Goal: Contribute content: Contribute content

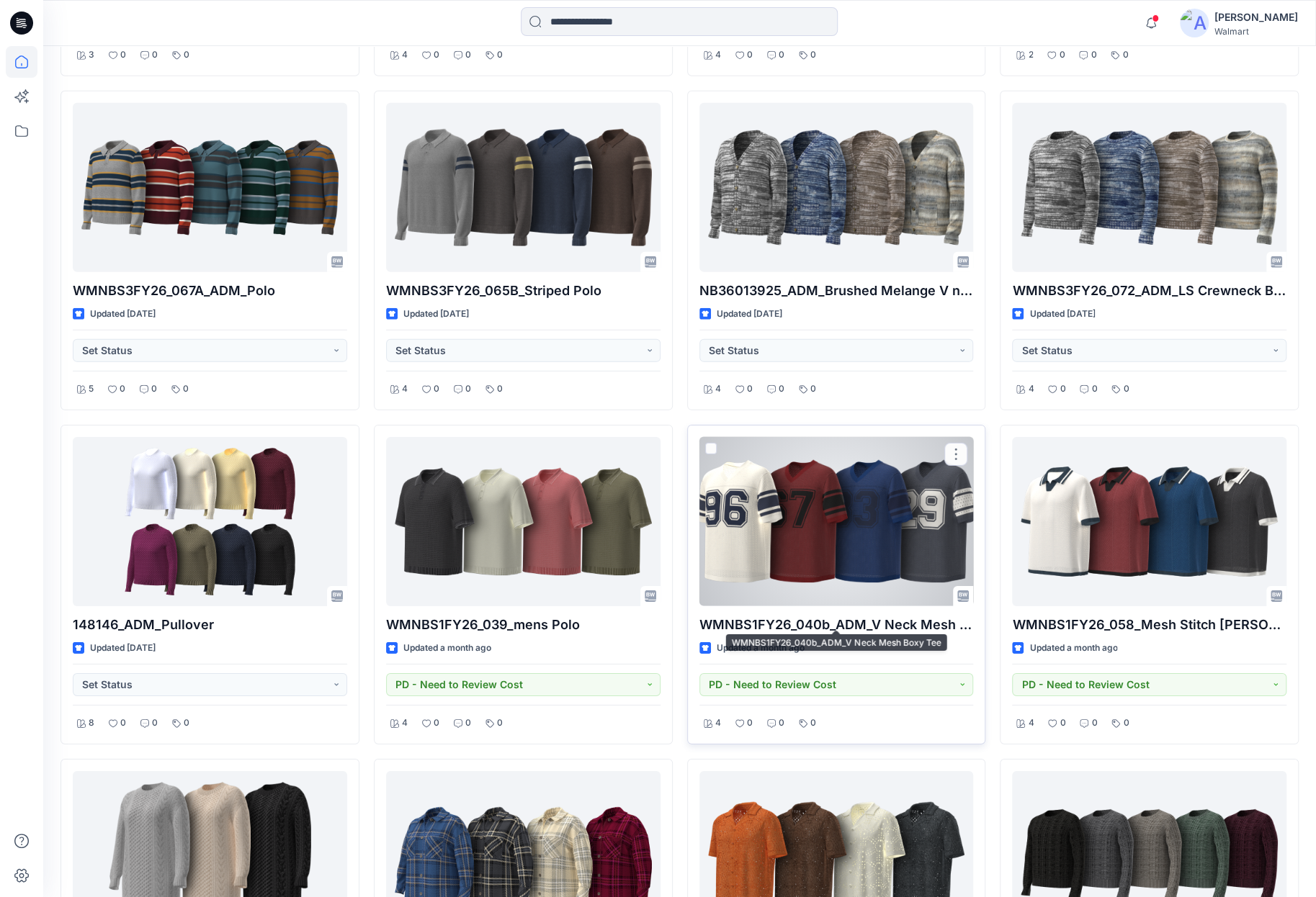
scroll to position [2744, 0]
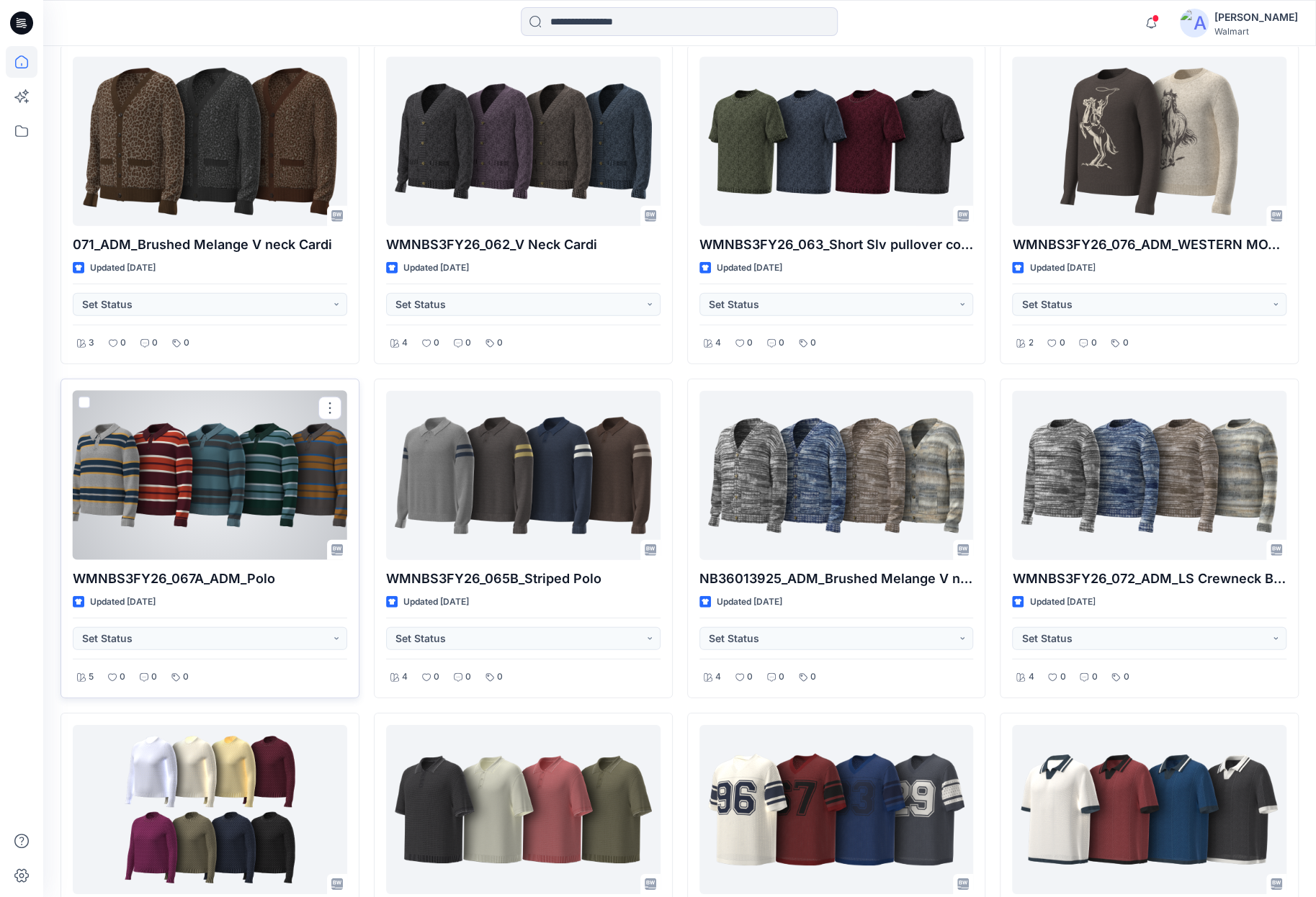
click at [194, 474] on div at bounding box center [209, 475] width 274 height 169
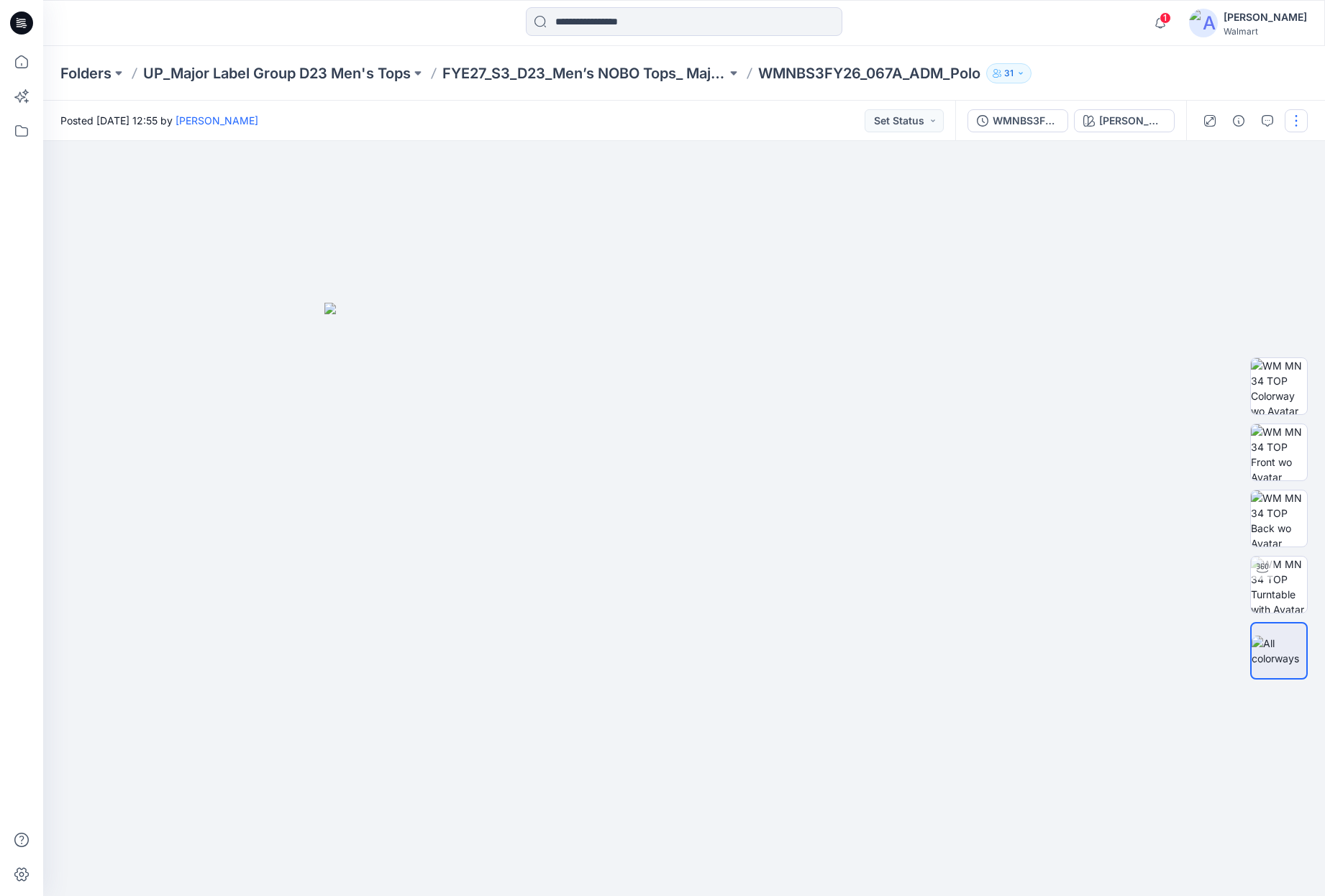
click at [1294, 119] on button "button" at bounding box center [1296, 121] width 23 height 23
click at [1239, 187] on button "Edit" at bounding box center [1236, 194] width 133 height 26
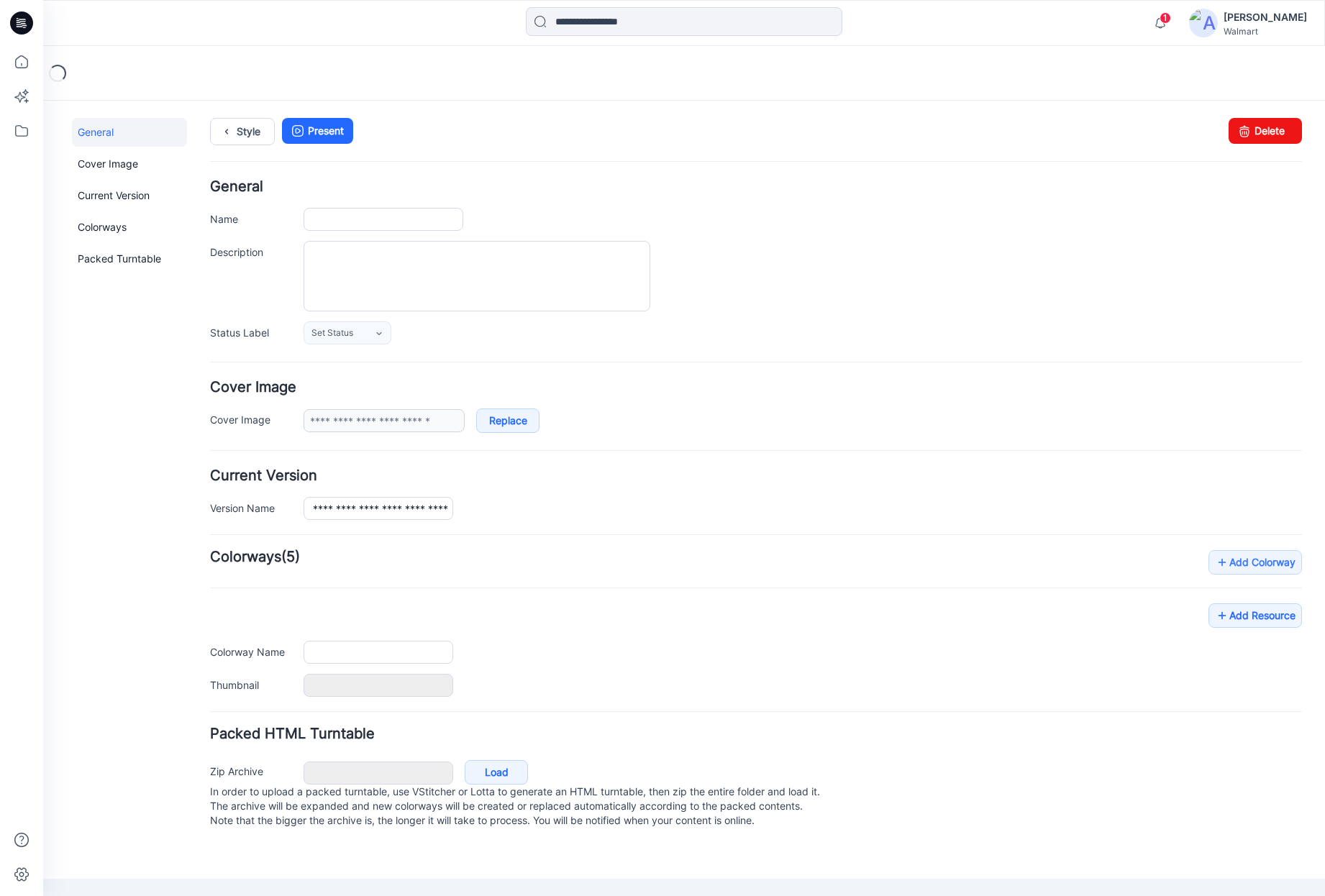
type input "**********"
type textarea "**********"
type input "**********"
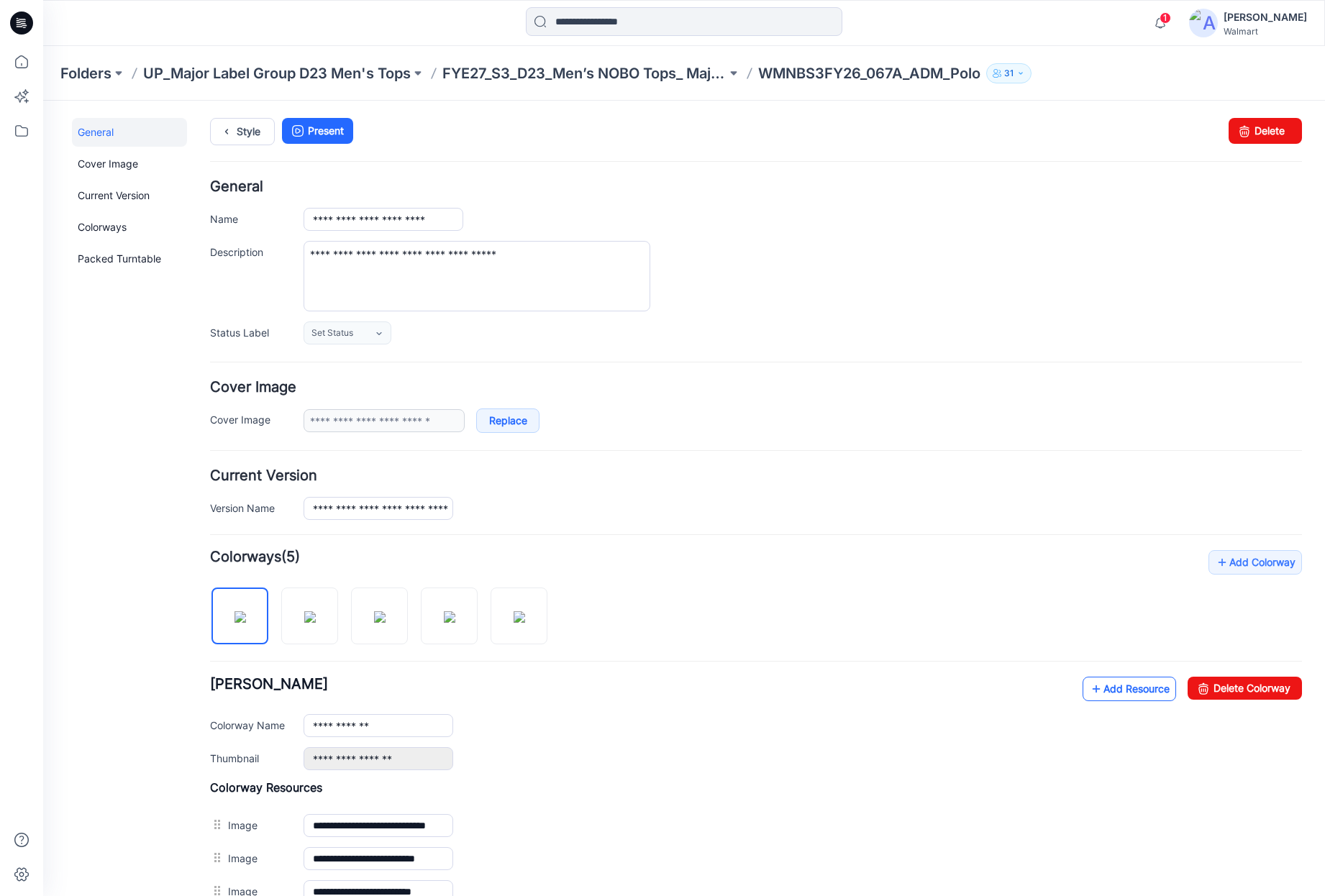
click at [1129, 692] on link "Add Resource" at bounding box center [1129, 689] width 94 height 25
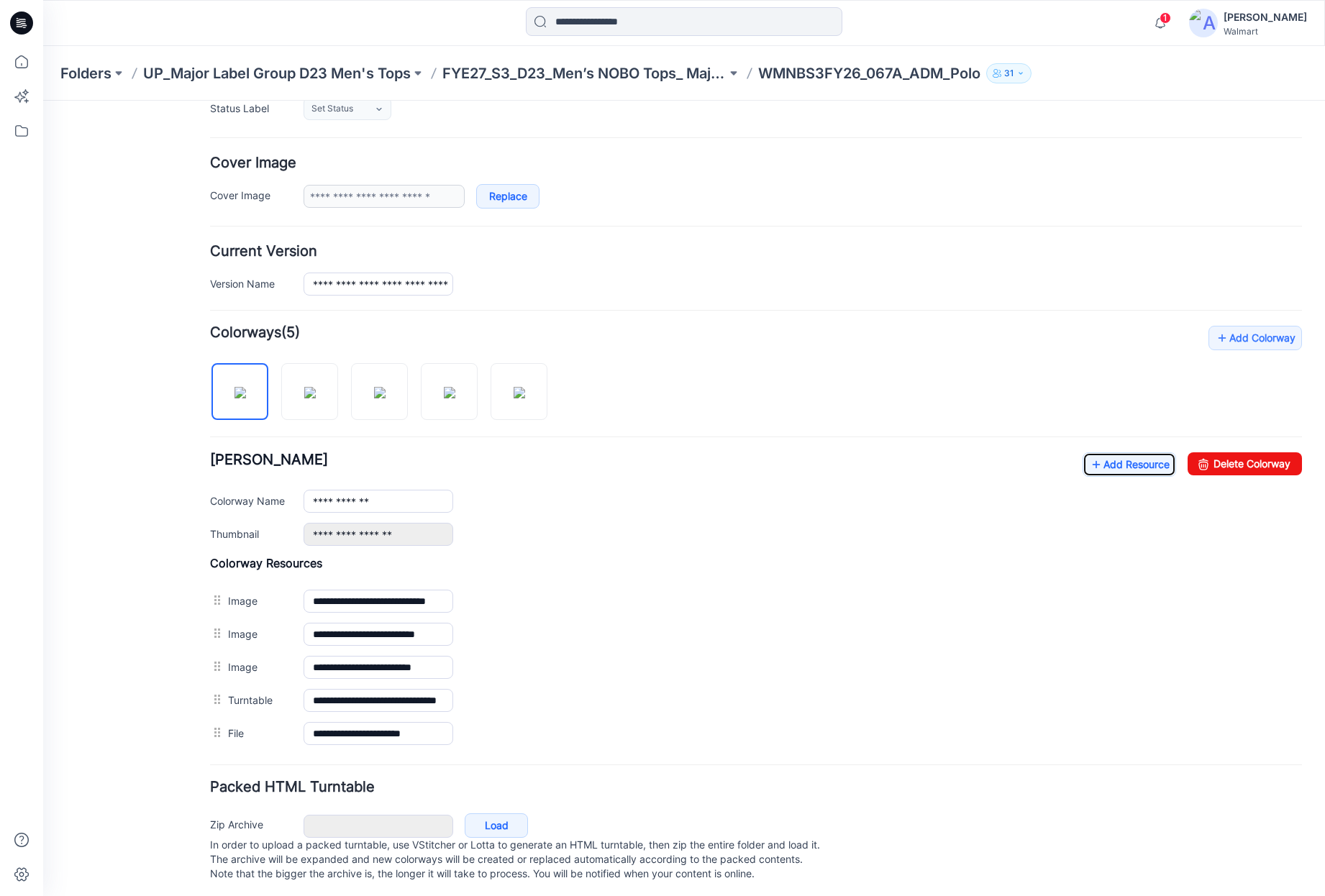
scroll to position [237, 0]
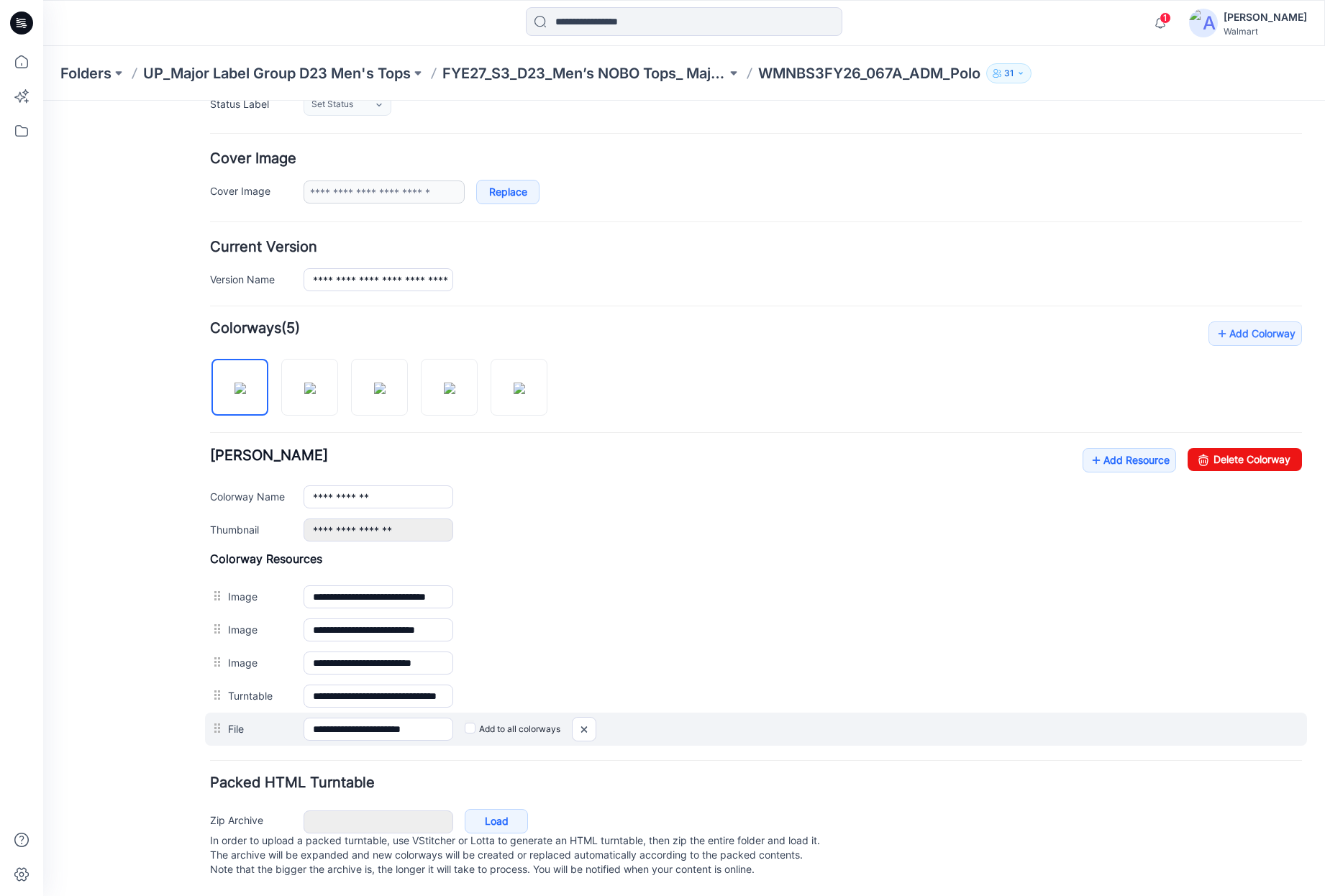
click at [478, 718] on label "Add to all colorways" at bounding box center [513, 729] width 96 height 23
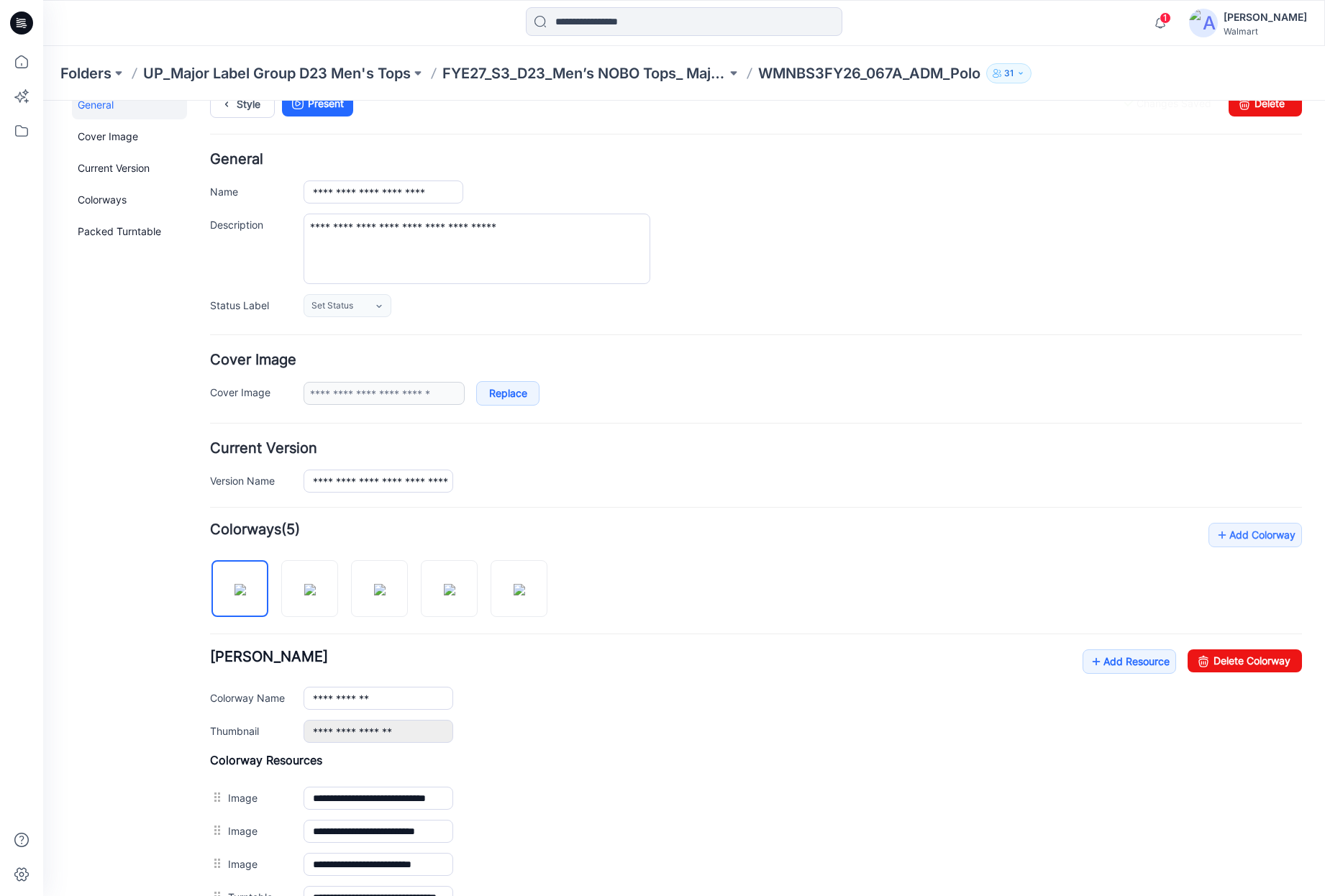
scroll to position [0, 0]
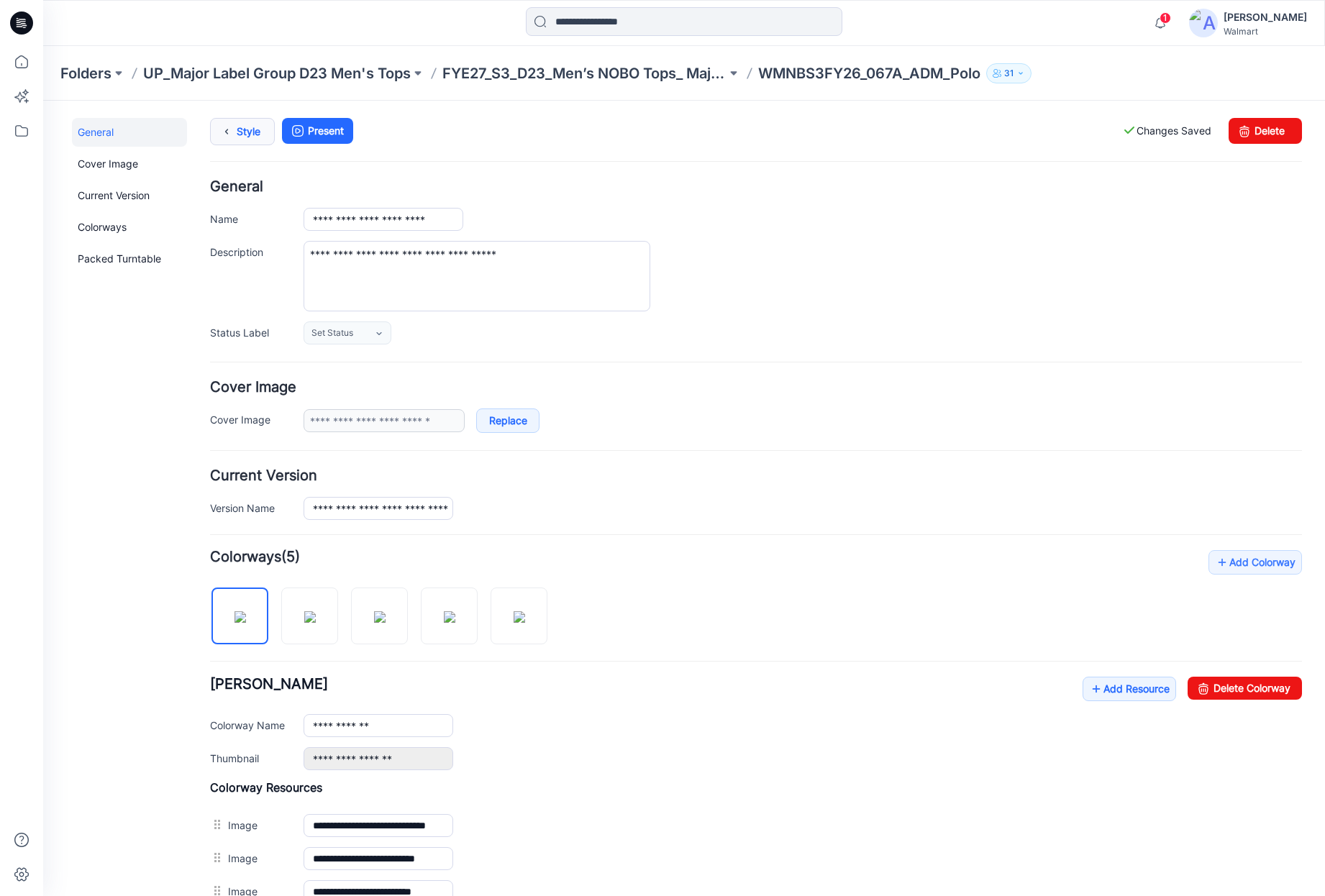
click at [250, 139] on link "Style" at bounding box center [242, 131] width 64 height 27
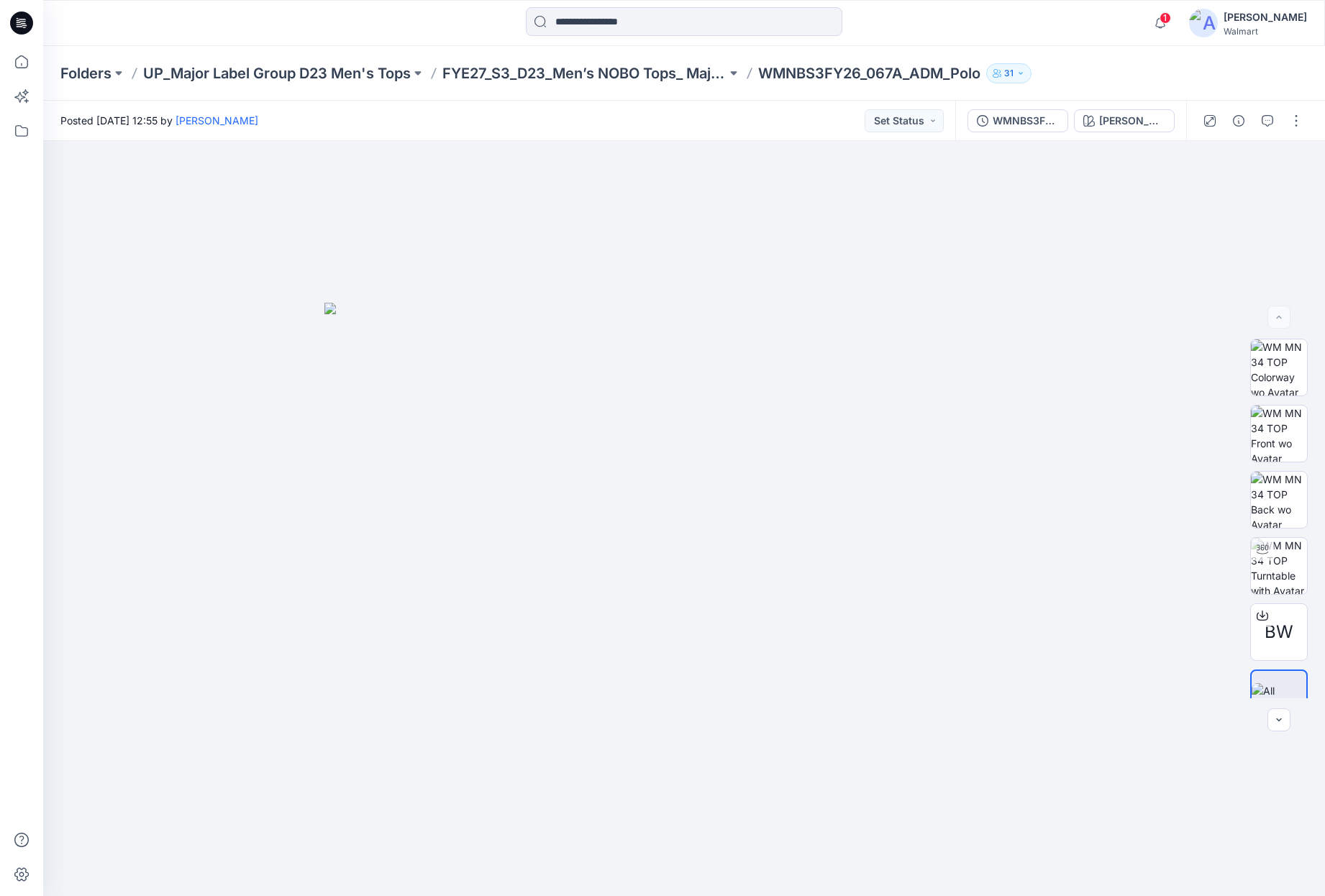
click at [24, 12] on icon at bounding box center [21, 22] width 23 height 23
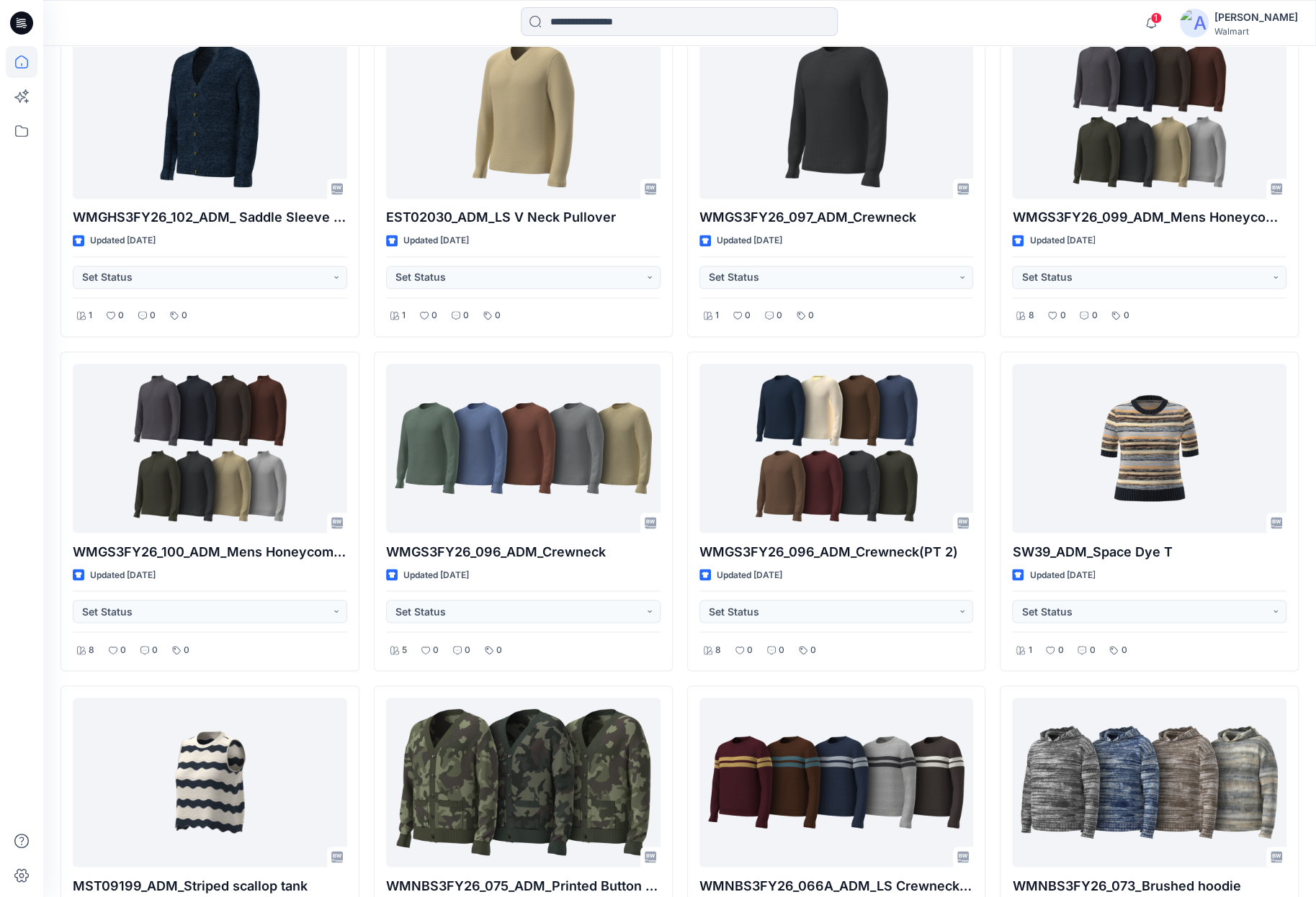
scroll to position [1607, 0]
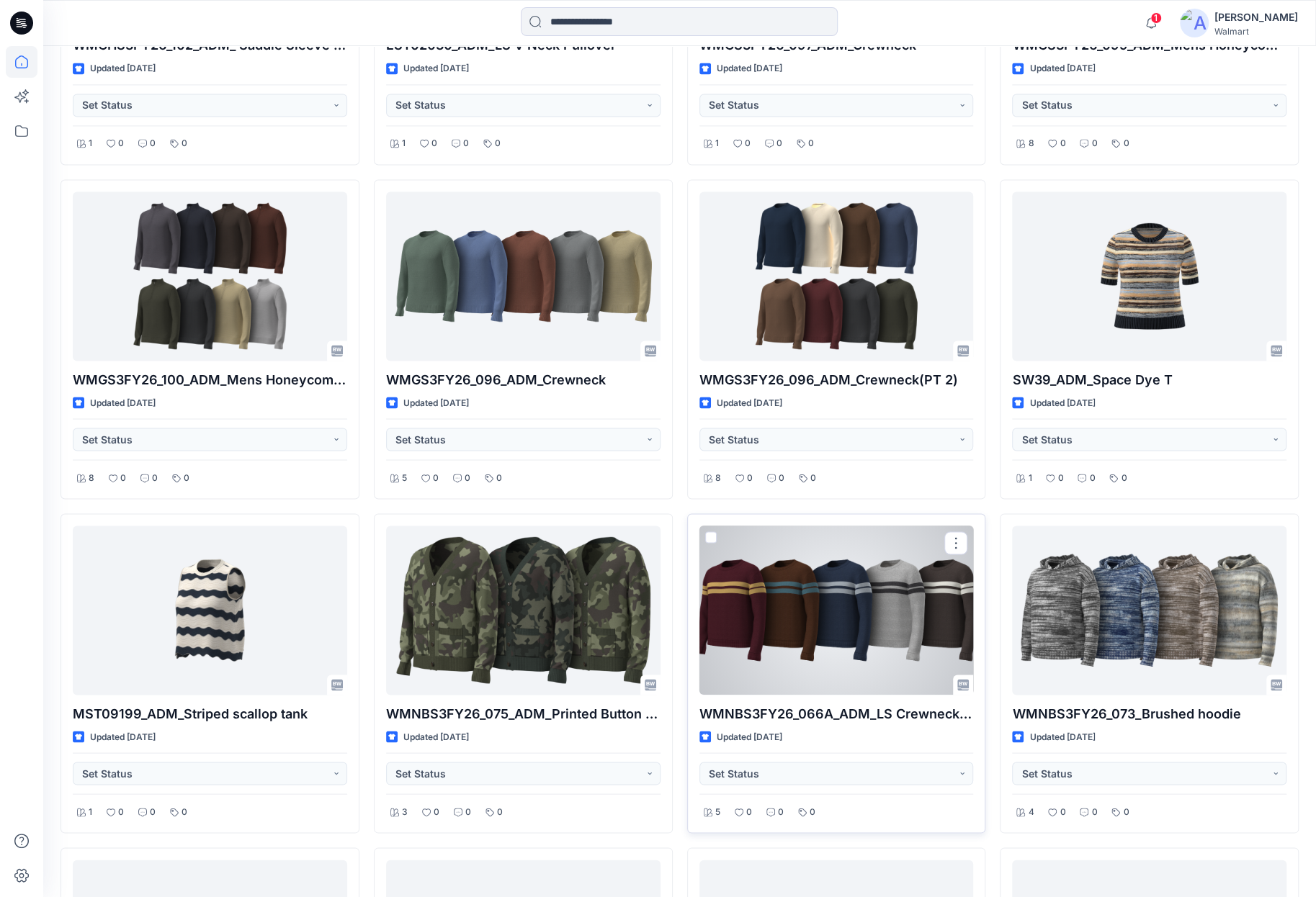
click at [858, 601] on div at bounding box center [836, 610] width 274 height 169
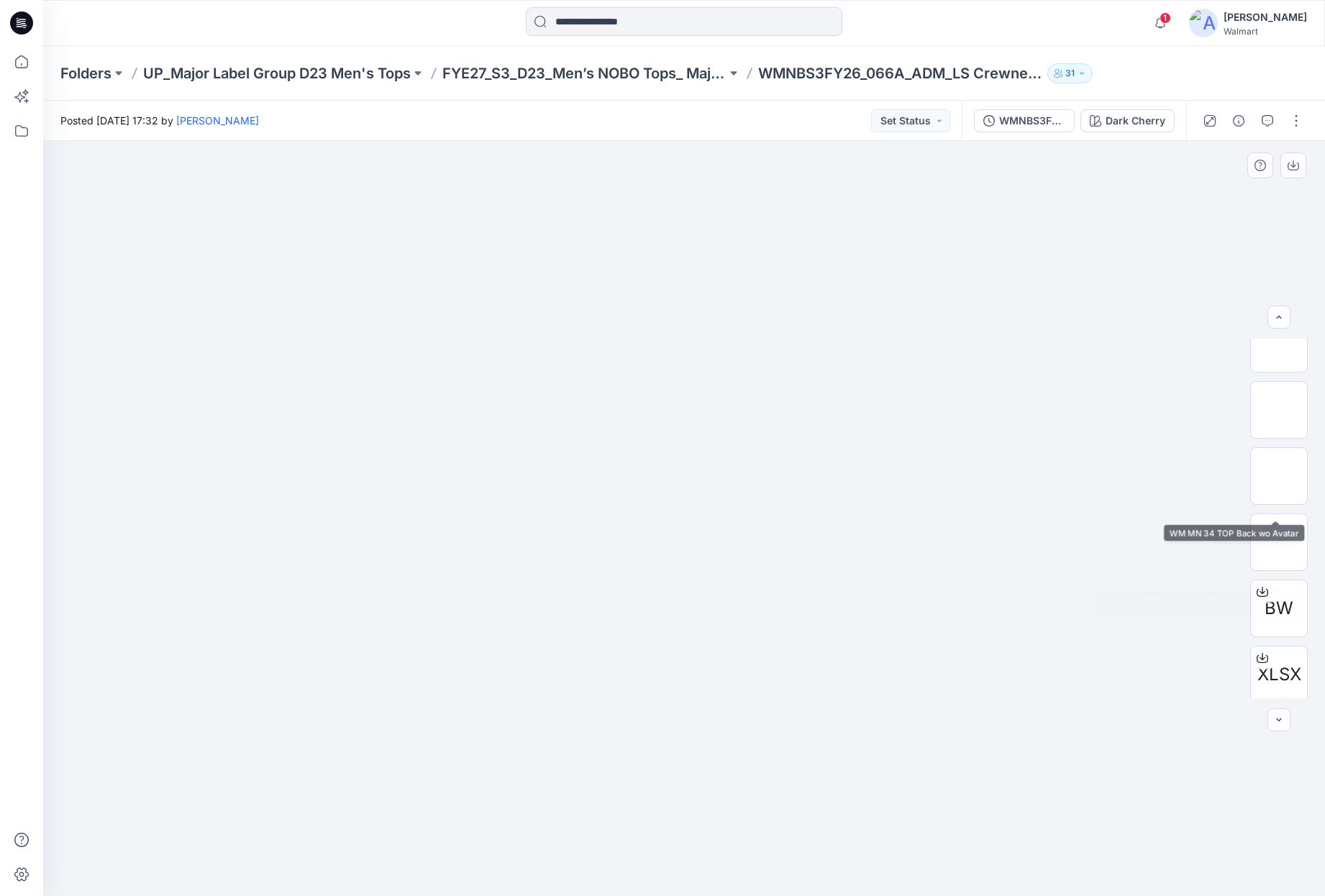
scroll to position [161, 0]
click at [1121, 124] on div "Dark Cherry" at bounding box center [1135, 121] width 60 height 16
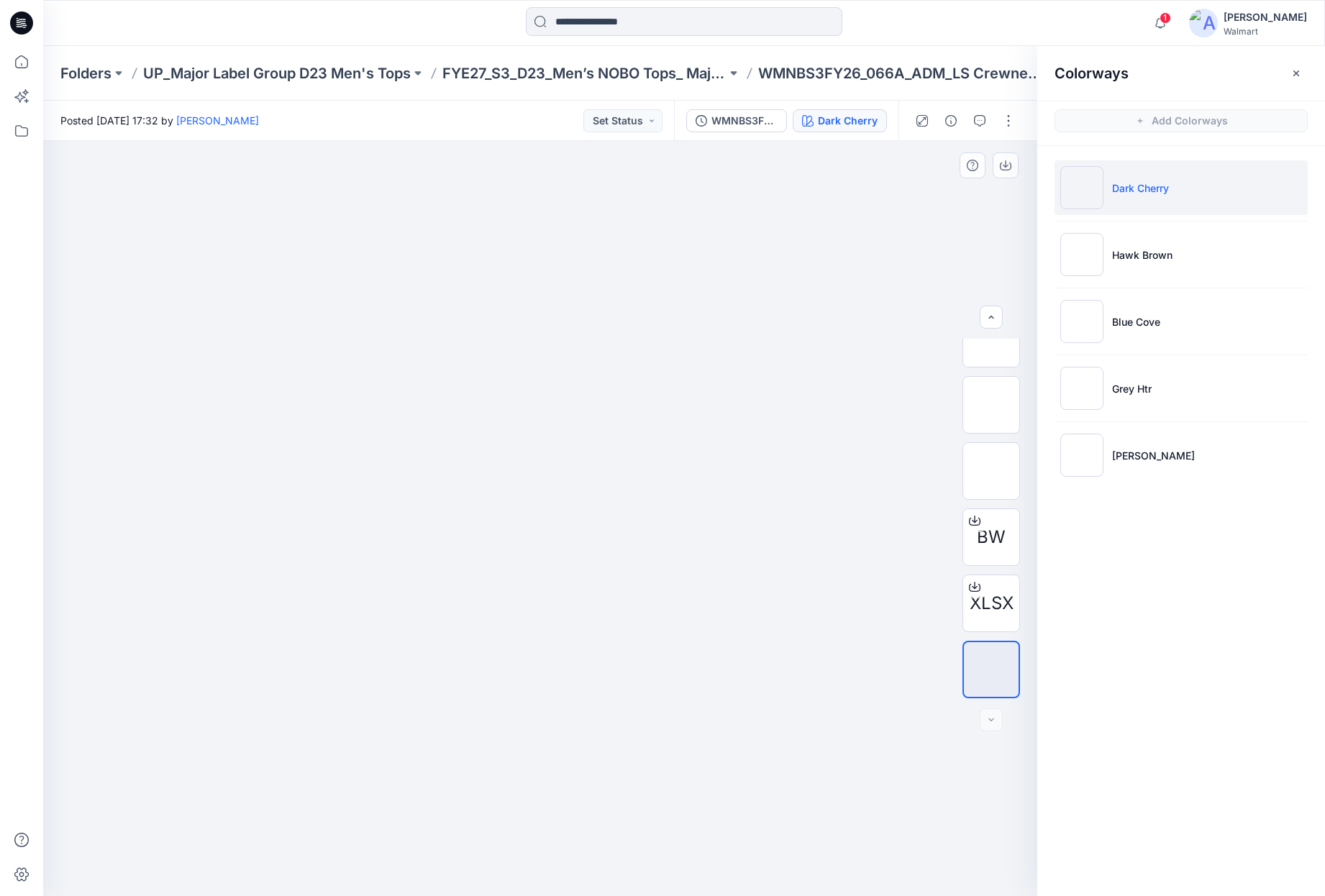
drag, startPoint x: 739, startPoint y: 278, endPoint x: 732, endPoint y: 295, distance: 18.4
click at [739, 277] on div at bounding box center [541, 518] width 994 height 755
click at [961, 21] on div at bounding box center [683, 23] width 641 height 31
click at [1106, 24] on div "1 Notifications Your style WMNBS3FY26_067A_ADM_Polo has been updated with WMNBS…" at bounding box center [684, 23] width 1281 height 31
